Goal: Transaction & Acquisition: Purchase product/service

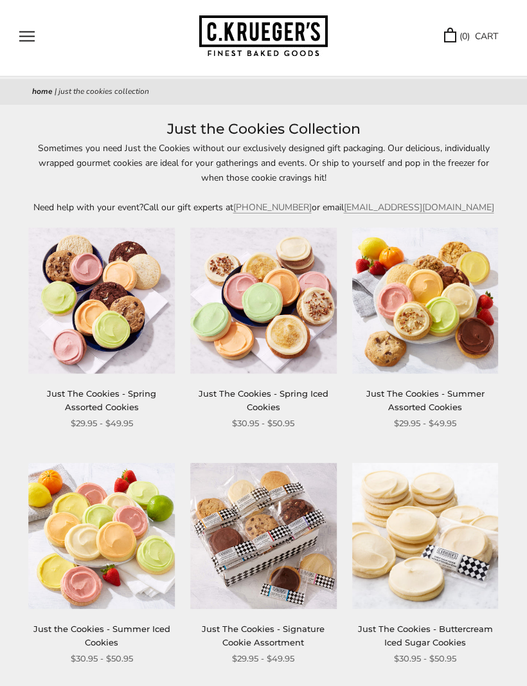
click at [6, 152] on div "Sometimes you need Just the Cookies without our exclusively designed gift packa…" at bounding box center [263, 178] width 527 height 74
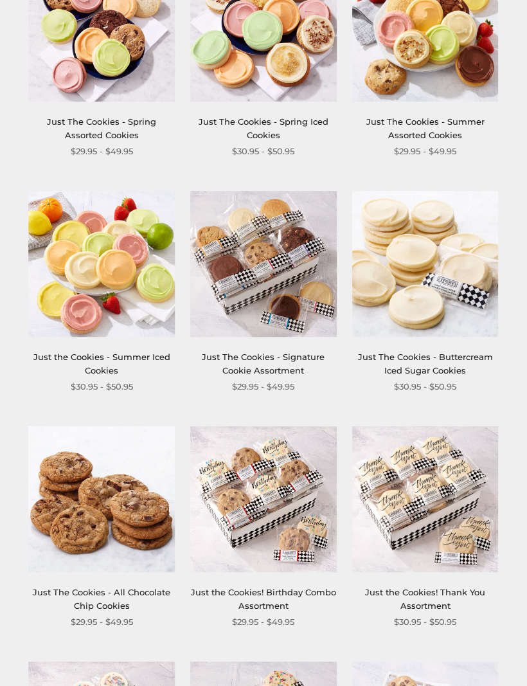
scroll to position [317, 0]
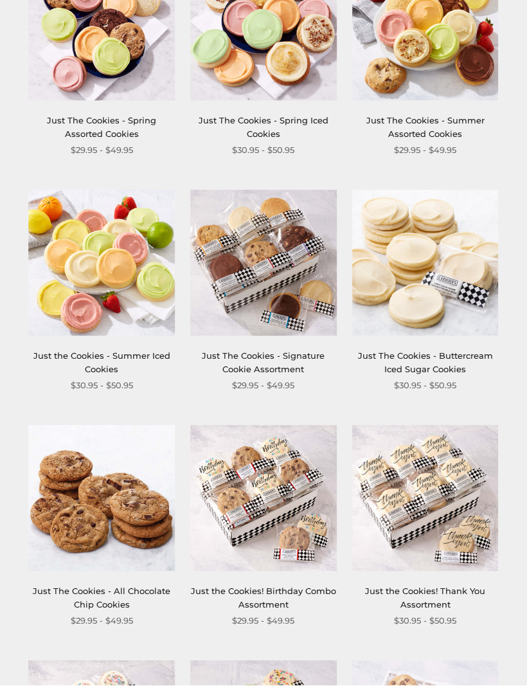
click at [262, 266] on img at bounding box center [263, 263] width 147 height 147
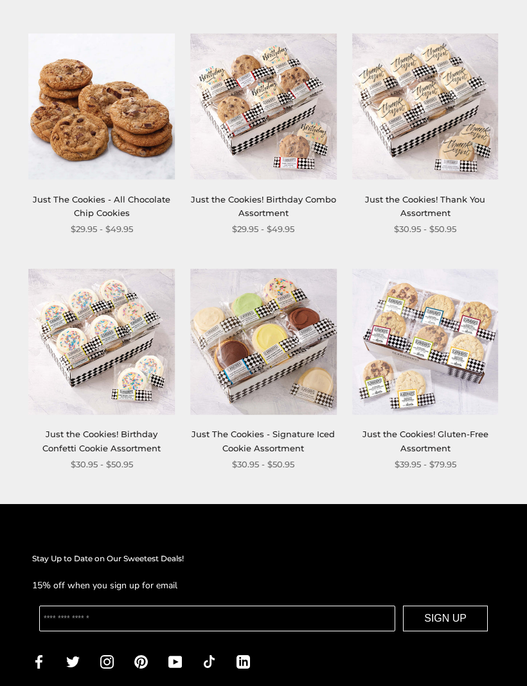
scroll to position [709, 0]
click at [458, 334] on img at bounding box center [425, 342] width 147 height 147
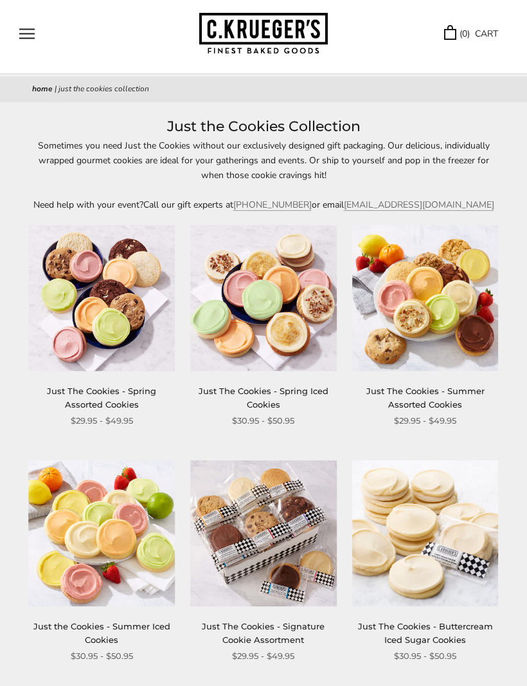
scroll to position [46, 0]
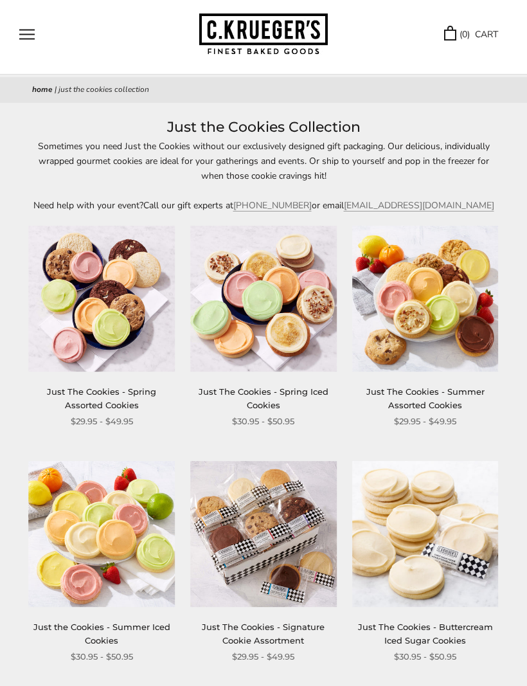
click at [439, 292] on img at bounding box center [425, 299] width 147 height 147
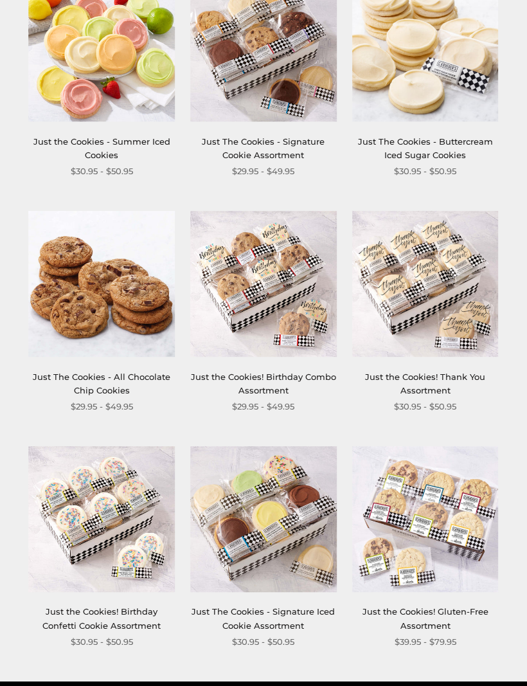
scroll to position [531, 0]
click at [503, 415] on div "**********" at bounding box center [256, 211] width 516 height 941
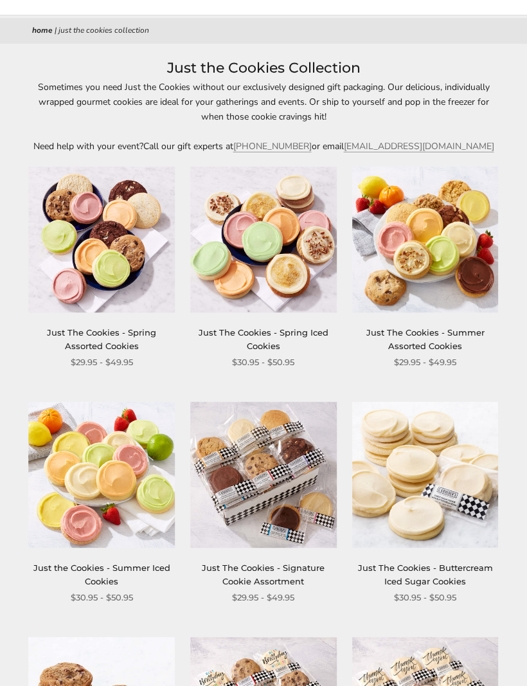
scroll to position [0, 0]
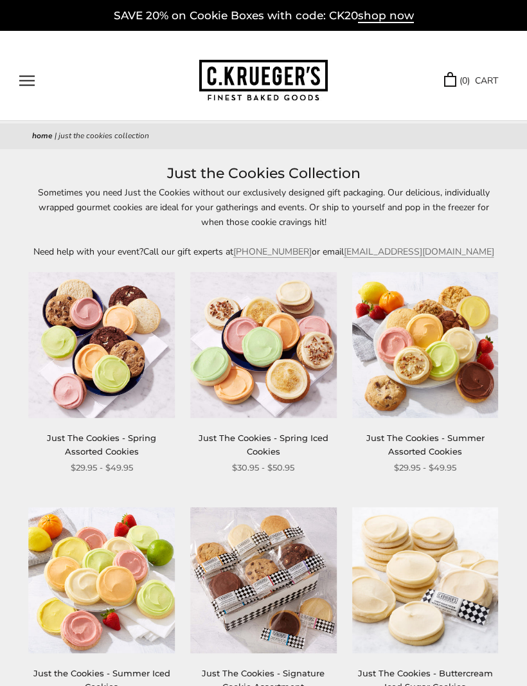
click at [389, 17] on span "shop now" at bounding box center [386, 16] width 56 height 14
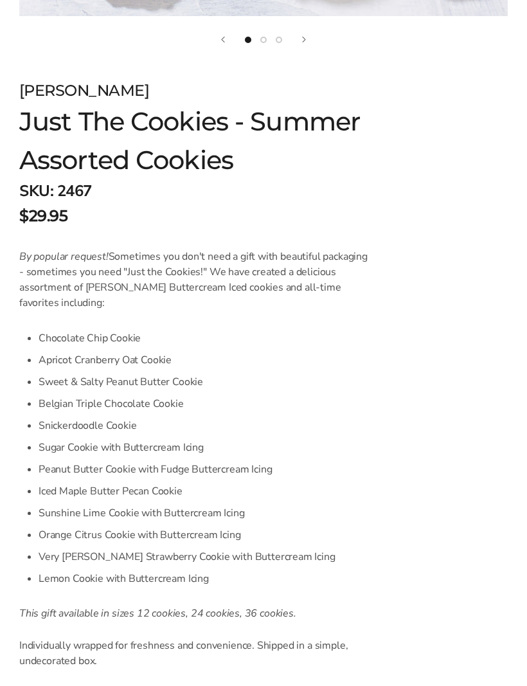
scroll to position [702, 0]
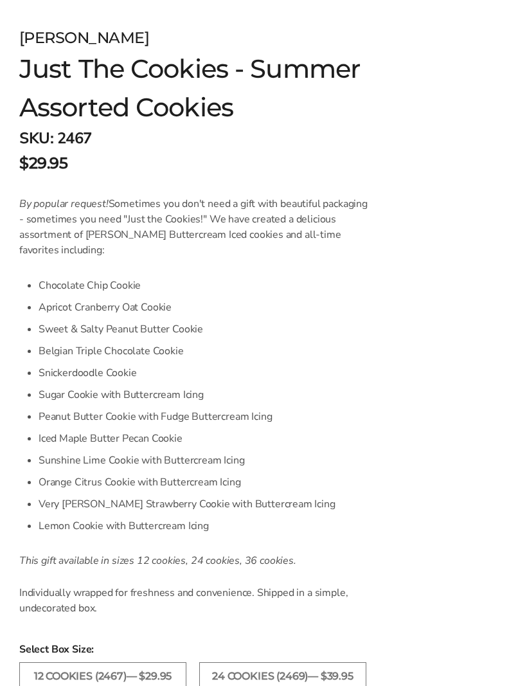
click at [215, 547] on div "By popular request! Sometimes you don't need a gift with beautiful packaging - …" at bounding box center [195, 407] width 352 height 420
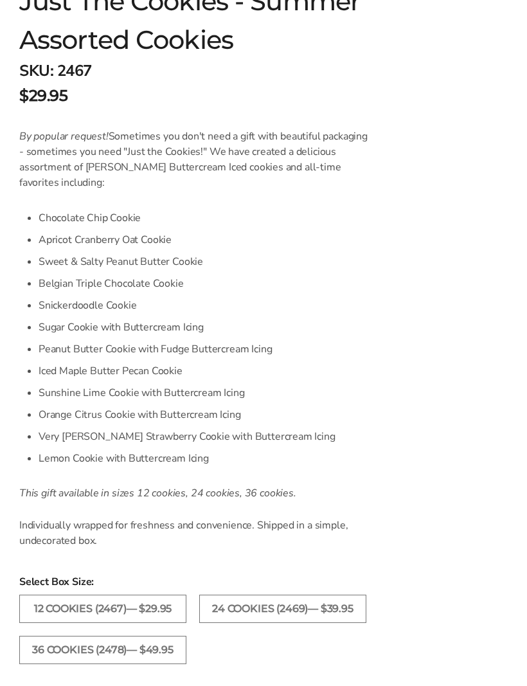
scroll to position [833, 0]
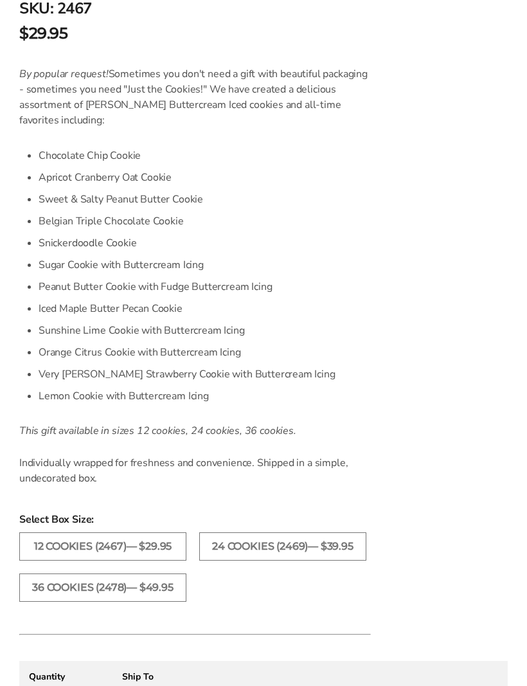
click at [316, 540] on label "24 COOKIES (2469)— $39.95" at bounding box center [282, 546] width 167 height 28
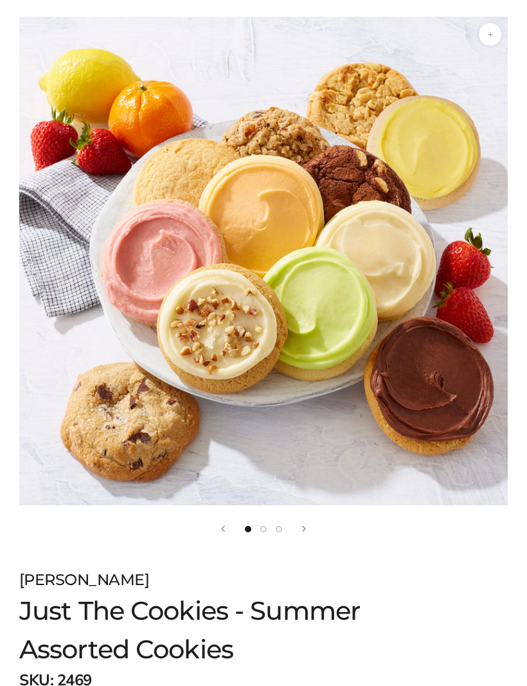
scroll to position [159, 0]
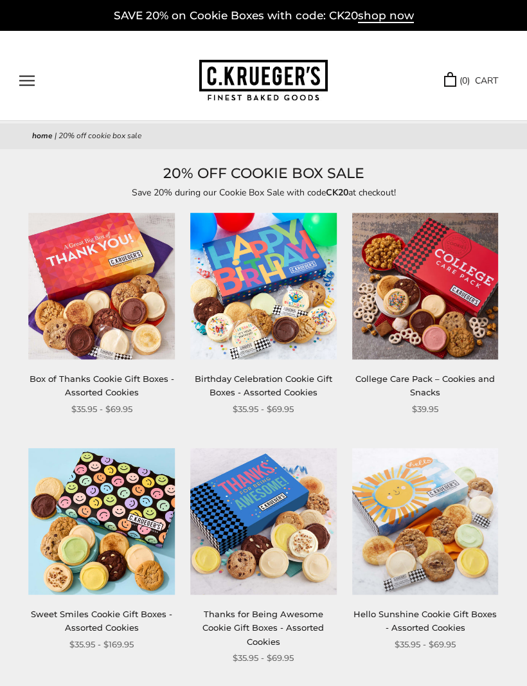
click at [287, 313] on img at bounding box center [263, 286] width 147 height 147
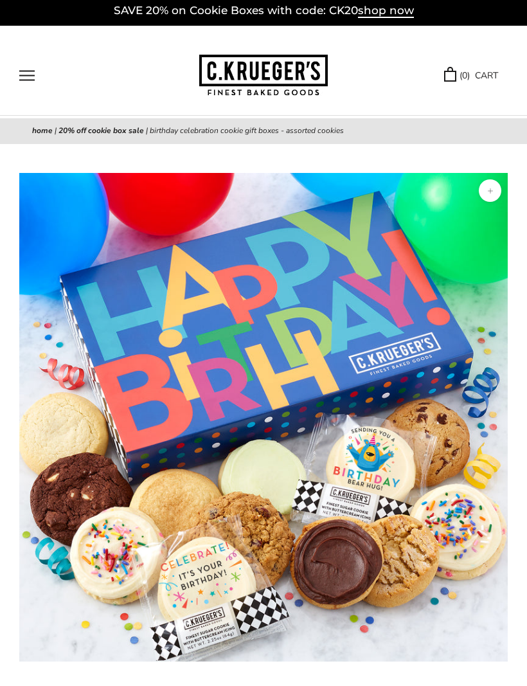
scroll to position [3, 0]
